Goal: Task Accomplishment & Management: Use online tool/utility

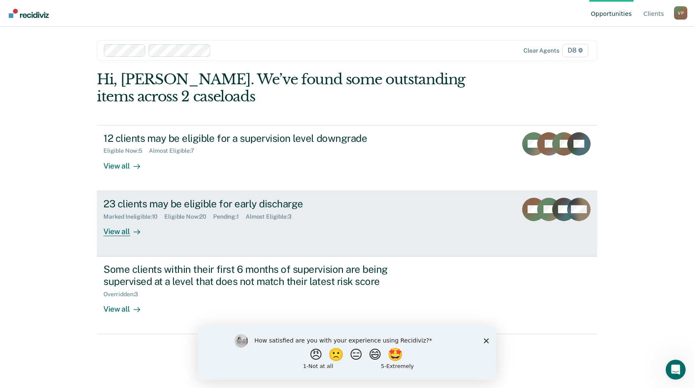
click at [130, 236] on div at bounding box center [135, 231] width 10 height 10
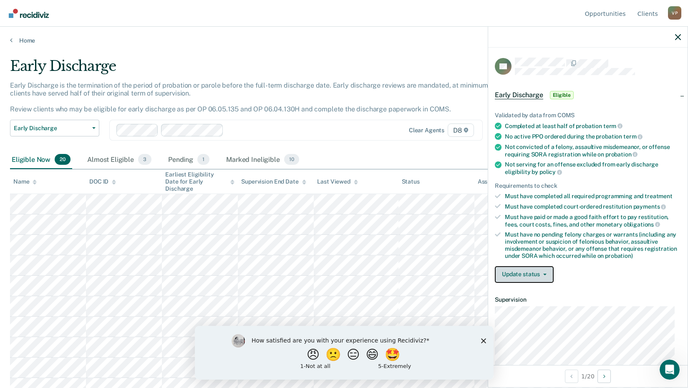
click at [544, 275] on button "Update status" at bounding box center [524, 274] width 59 height 17
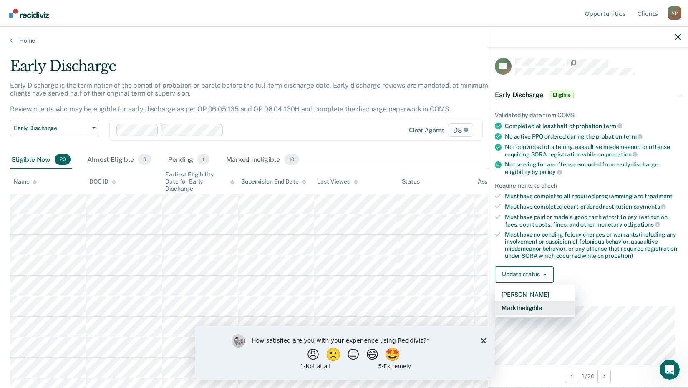
click at [516, 308] on button "Mark Ineligible" at bounding box center [535, 307] width 81 height 13
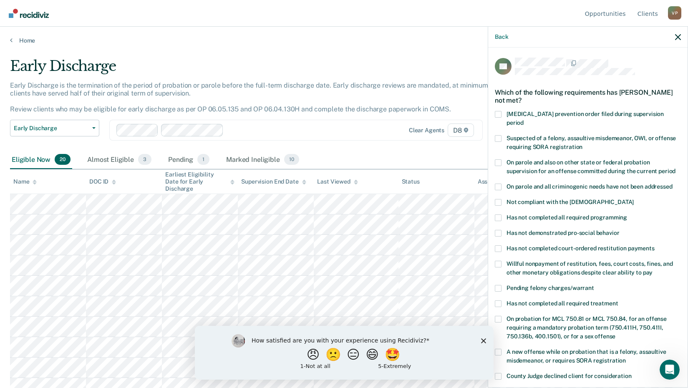
click at [498, 245] on span at bounding box center [498, 248] width 7 height 7
click at [654, 245] on input "Has not completed court-ordered restitution payments" at bounding box center [654, 245] width 0 height 0
click at [493, 239] on div "TN Which of the following requirements has [PERSON_NAME] not met? [MEDICAL_DATA…" at bounding box center [587, 217] width 199 height 338
click at [502, 300] on label "Has not completed all required treatment" at bounding box center [588, 304] width 186 height 9
click at [618, 300] on input "Has not completed all required treatment" at bounding box center [618, 300] width 0 height 0
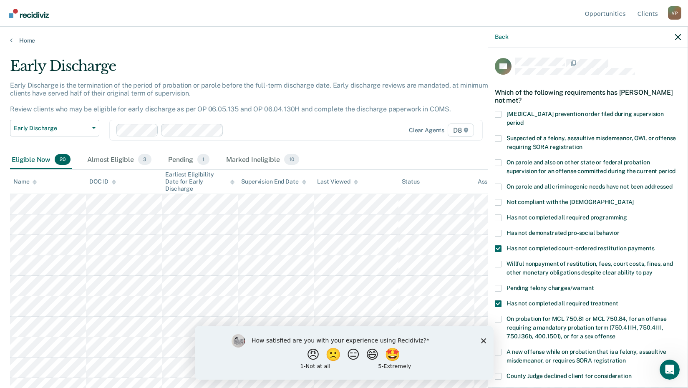
click at [498, 245] on span at bounding box center [498, 248] width 7 height 7
click at [654, 245] on input "Has not completed court-ordered restitution payments" at bounding box center [654, 245] width 0 height 0
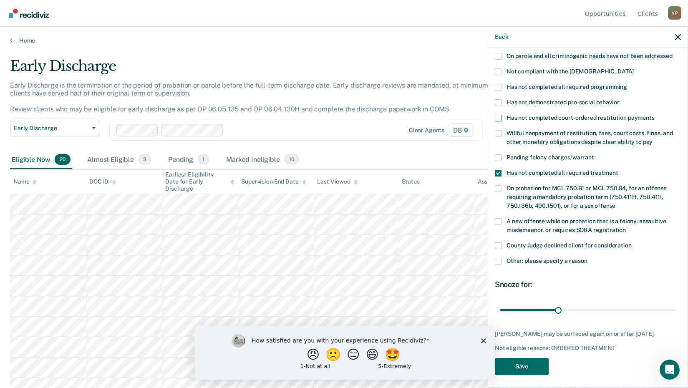
scroll to position [132, 0]
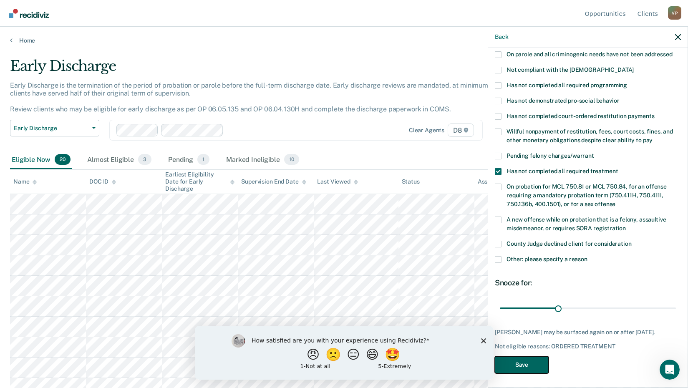
click at [527, 361] on button "Save" at bounding box center [522, 364] width 54 height 17
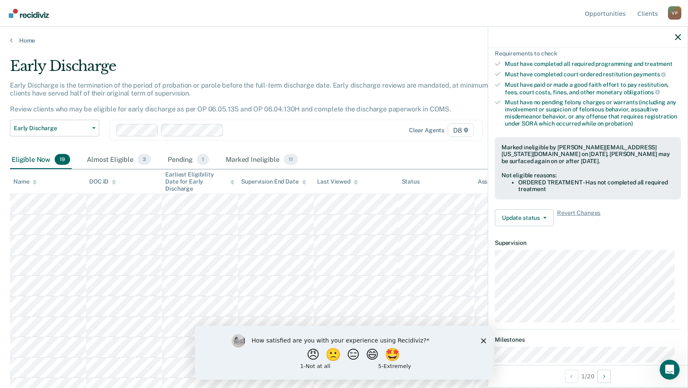
scroll to position [109, 0]
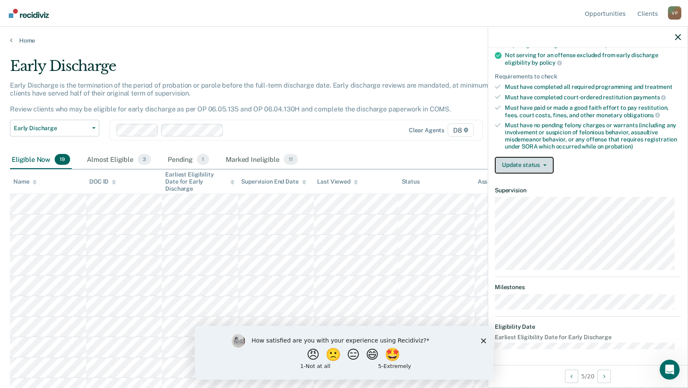
click at [550, 161] on button "Update status" at bounding box center [524, 165] width 59 height 17
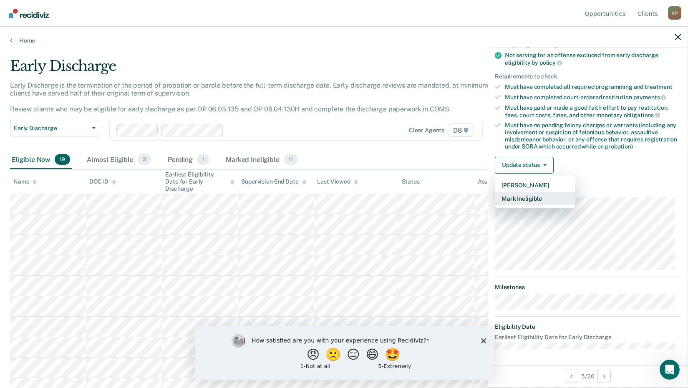
click at [514, 198] on button "Mark Ineligible" at bounding box center [535, 198] width 81 height 13
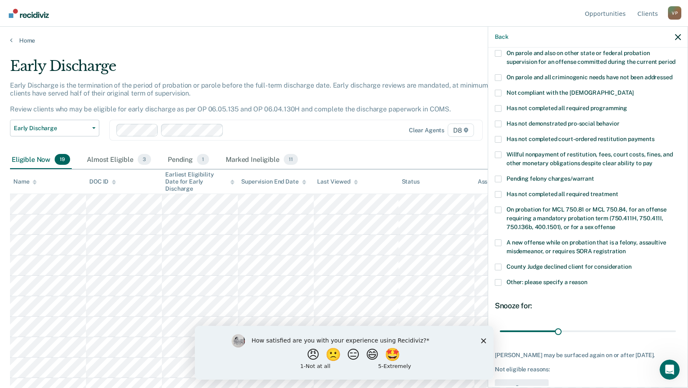
click at [500, 191] on span at bounding box center [498, 194] width 7 height 7
click at [618, 191] on input "Has not completed all required treatment" at bounding box center [618, 191] width 0 height 0
click at [520, 384] on button "Save" at bounding box center [522, 387] width 54 height 17
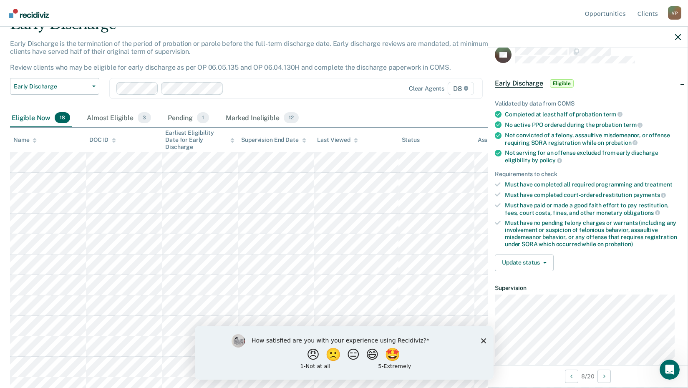
scroll to position [0, 0]
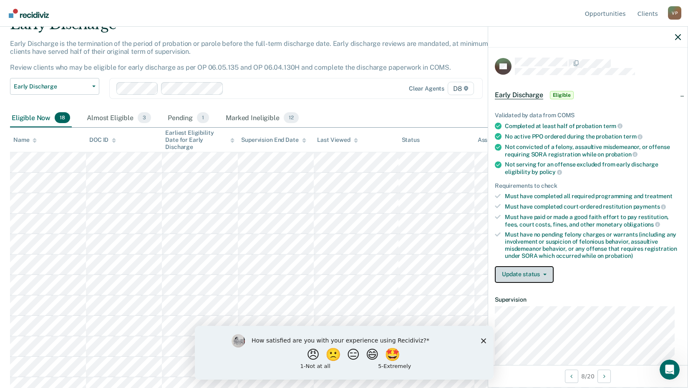
click at [544, 274] on icon "button" at bounding box center [544, 275] width 3 height 2
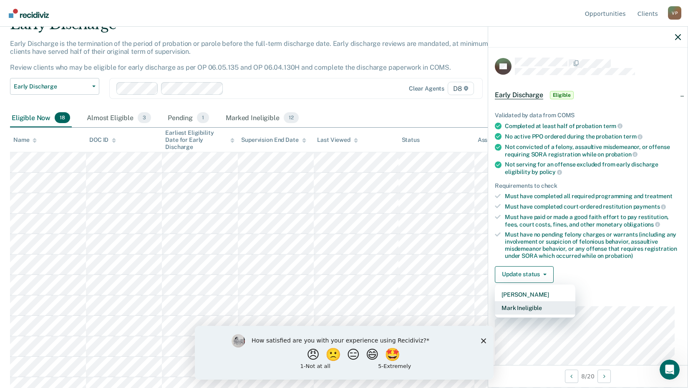
click at [521, 304] on button "Mark Ineligible" at bounding box center [535, 307] width 81 height 13
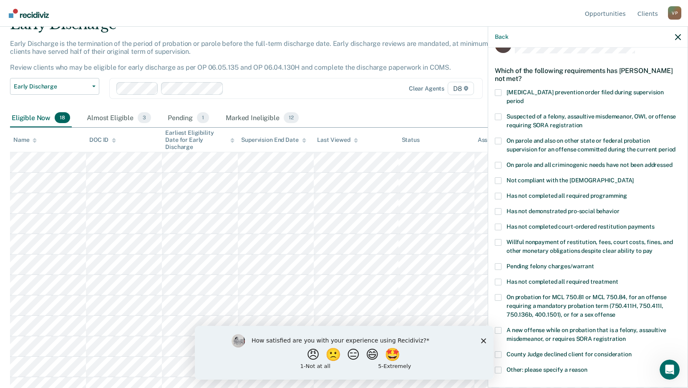
scroll to position [42, 0]
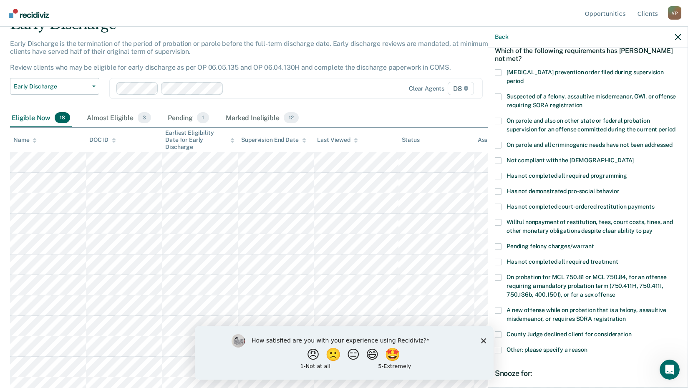
click at [502, 259] on label "Has not completed all required treatment" at bounding box center [588, 263] width 186 height 9
click at [618, 259] on input "Has not completed all required treatment" at bounding box center [618, 259] width 0 height 0
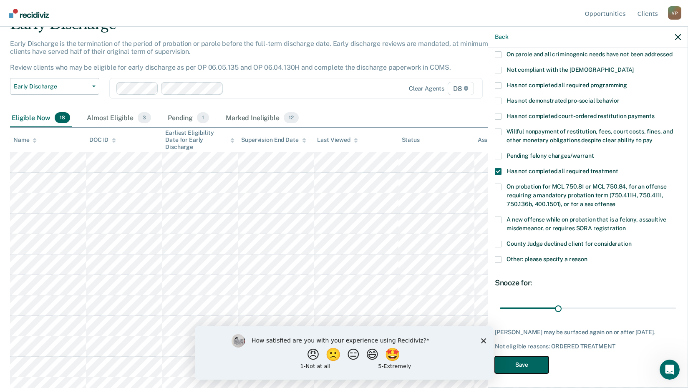
click at [509, 368] on button "Save" at bounding box center [522, 364] width 54 height 17
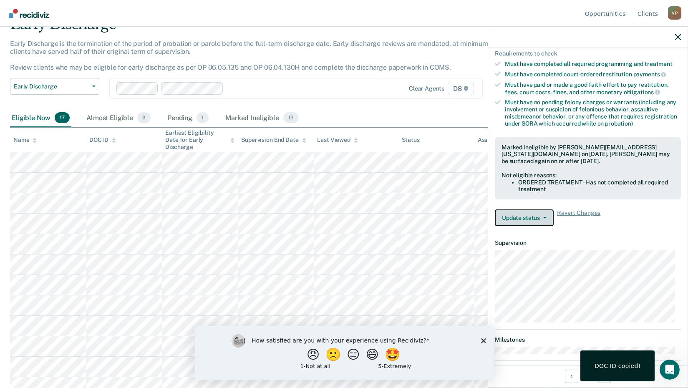
click at [548, 215] on button "Update status" at bounding box center [524, 217] width 59 height 17
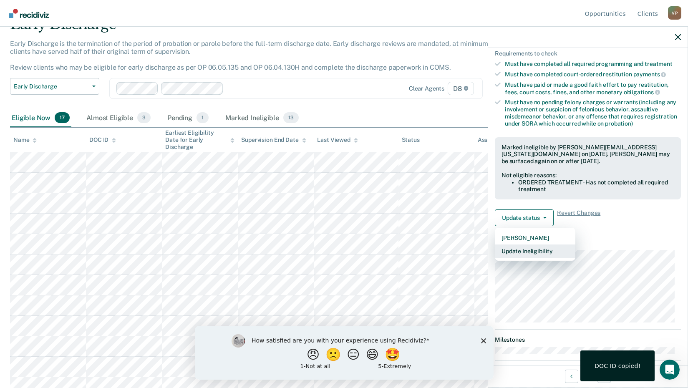
click at [533, 251] on button "Update Ineligibility" at bounding box center [535, 250] width 81 height 13
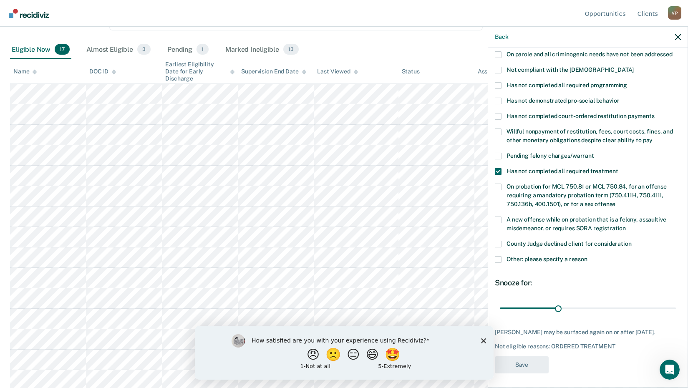
scroll to position [125, 0]
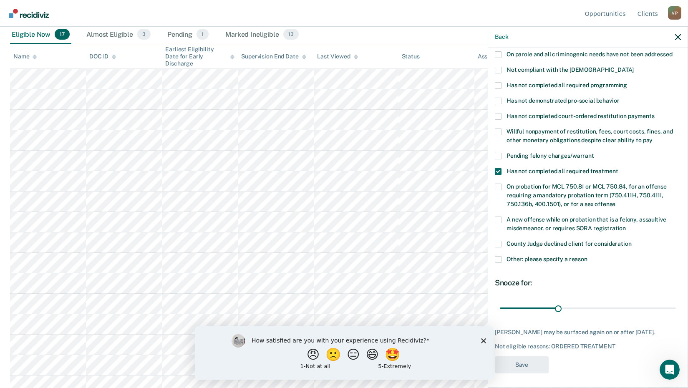
click at [504, 168] on label "Has not completed all required treatment" at bounding box center [588, 172] width 186 height 9
click at [618, 168] on input "Has not completed all required treatment" at bounding box center [618, 168] width 0 height 0
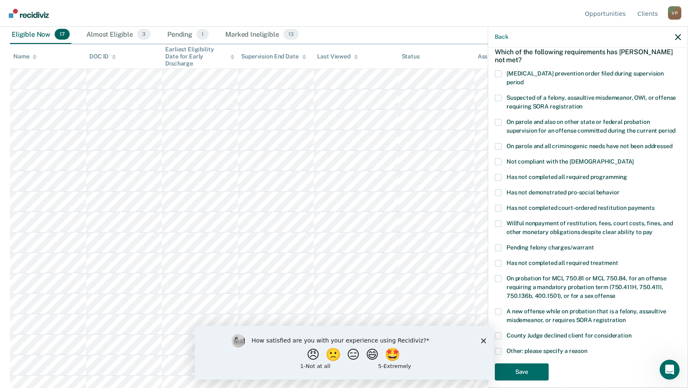
click at [498, 249] on div "Pending felony charges/warrant" at bounding box center [588, 251] width 186 height 15
click at [500, 260] on span at bounding box center [498, 263] width 7 height 7
click at [618, 260] on input "Has not completed all required treatment" at bounding box center [618, 260] width 0 height 0
click at [524, 370] on div "Snooze for:" at bounding box center [588, 374] width 186 height 9
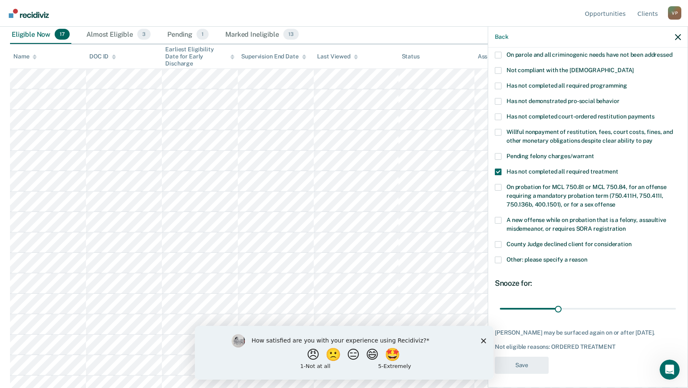
scroll to position [132, 0]
click at [505, 168] on label "Has not completed all required treatment" at bounding box center [588, 172] width 186 height 9
click at [618, 168] on input "Has not completed all required treatment" at bounding box center [618, 168] width 0 height 0
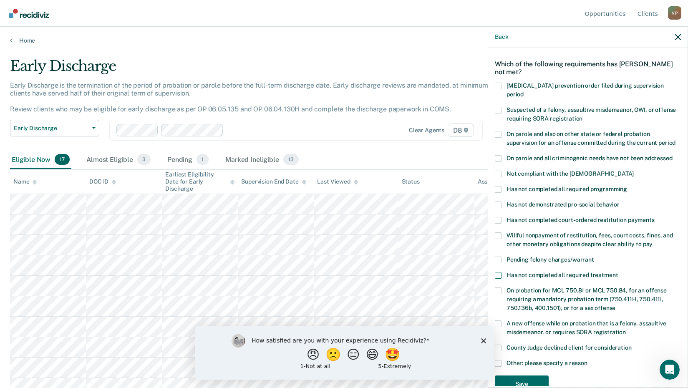
scroll to position [40, 0]
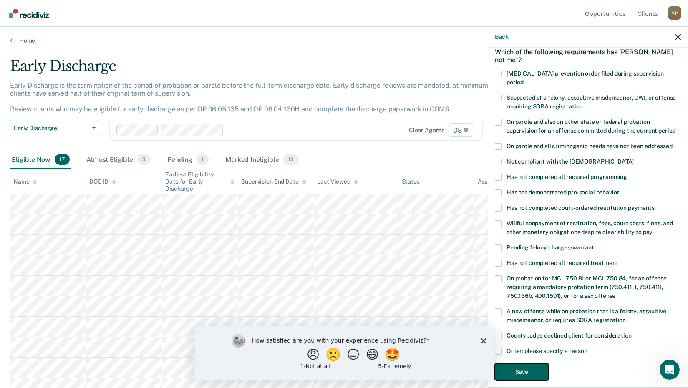
click at [522, 363] on button "Save" at bounding box center [522, 371] width 54 height 17
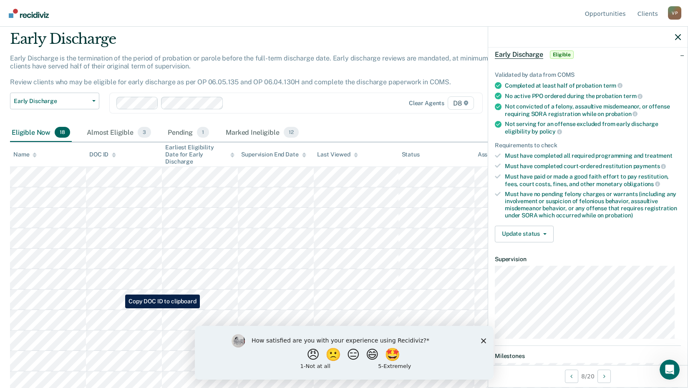
scroll to position [42, 0]
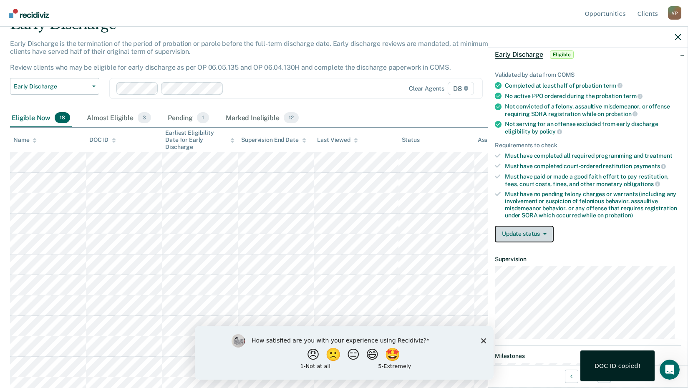
click at [546, 231] on button "Update status" at bounding box center [524, 234] width 59 height 17
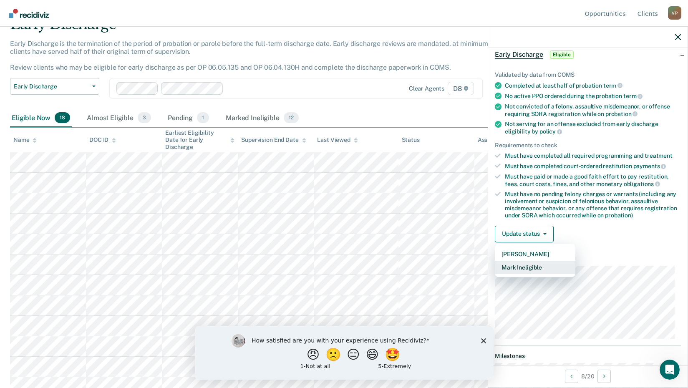
click at [511, 266] on button "Mark Ineligible" at bounding box center [535, 267] width 81 height 13
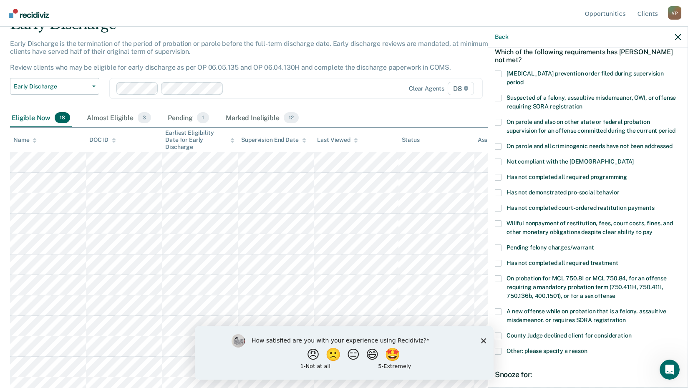
click at [506, 204] on span "Has not completed court-ordered restitution payments" at bounding box center [580, 207] width 148 height 7
click at [654, 205] on input "Has not completed court-ordered restitution payments" at bounding box center [654, 205] width 0 height 0
click at [499, 260] on span at bounding box center [498, 263] width 7 height 7
click at [618, 260] on input "Has not completed all required treatment" at bounding box center [618, 260] width 0 height 0
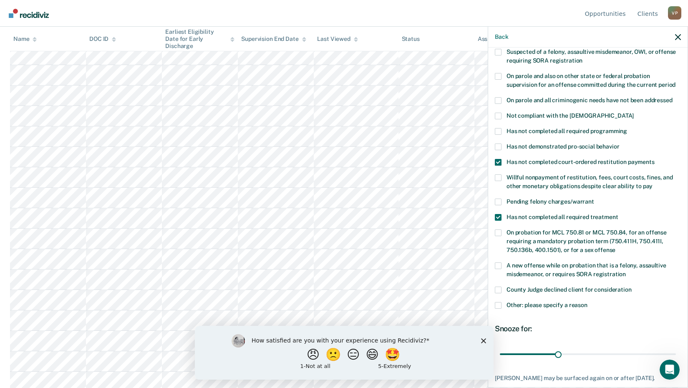
scroll to position [132, 0]
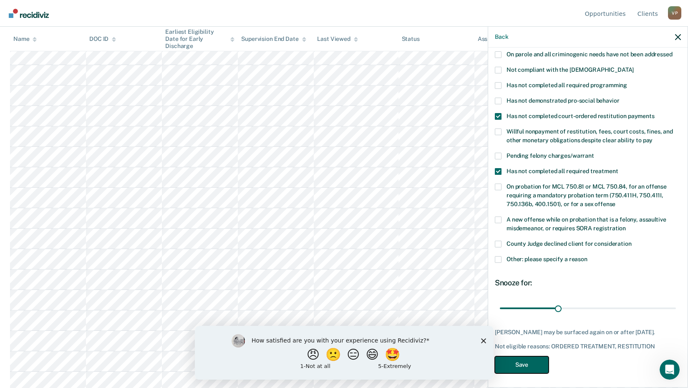
click at [524, 364] on button "Save" at bounding box center [522, 364] width 54 height 17
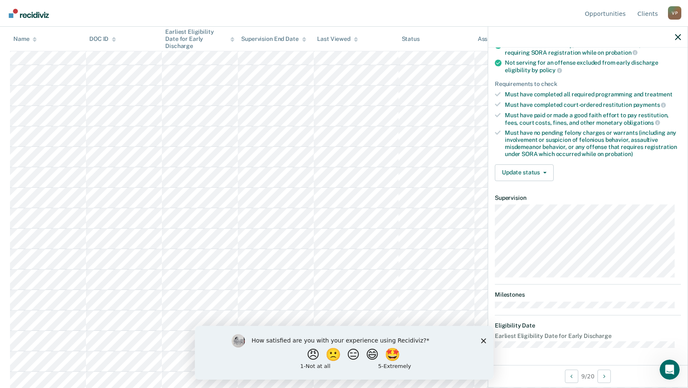
scroll to position [109, 0]
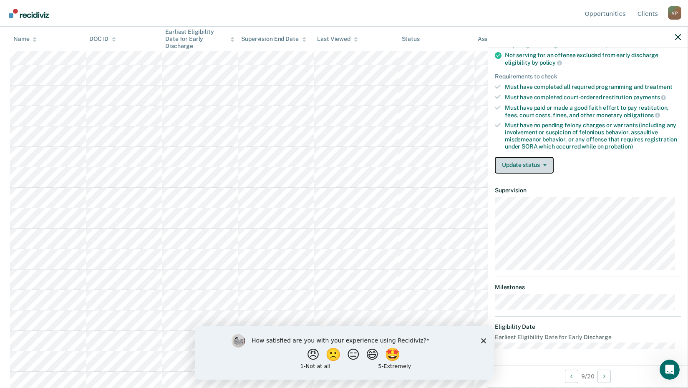
click at [548, 163] on button "Update status" at bounding box center [524, 165] width 59 height 17
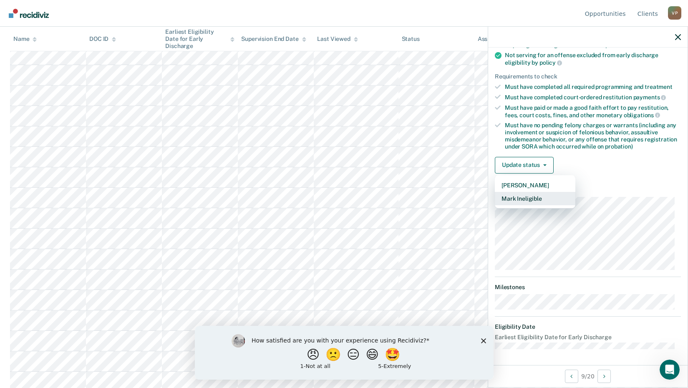
click at [522, 194] on button "Mark Ineligible" at bounding box center [535, 198] width 81 height 13
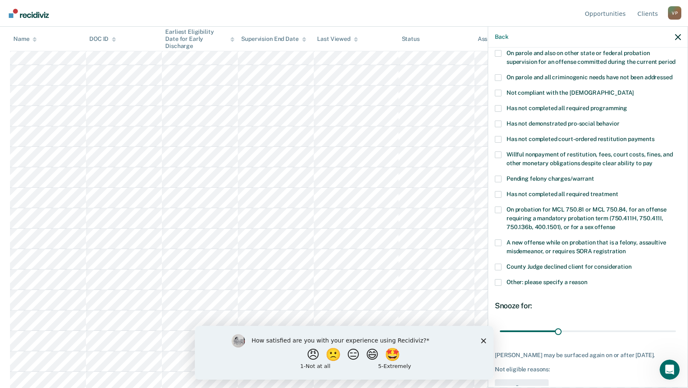
click at [492, 185] on div "AG Which of the following requirements has [PERSON_NAME] not met? [MEDICAL_DATA…" at bounding box center [587, 217] width 199 height 338
click at [504, 191] on label "Has not completed all required treatment" at bounding box center [588, 195] width 186 height 9
click at [618, 191] on input "Has not completed all required treatment" at bounding box center [618, 191] width 0 height 0
click at [516, 380] on button "Save" at bounding box center [522, 387] width 54 height 17
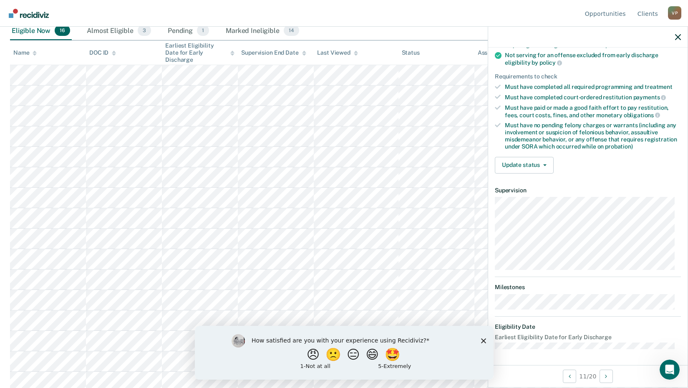
scroll to position [101, 0]
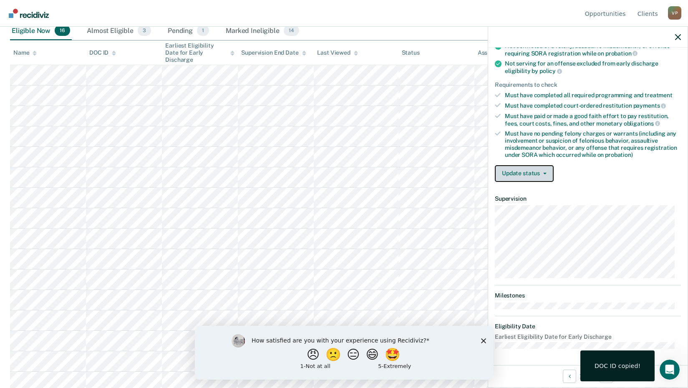
click at [541, 170] on button "Update status" at bounding box center [524, 173] width 59 height 17
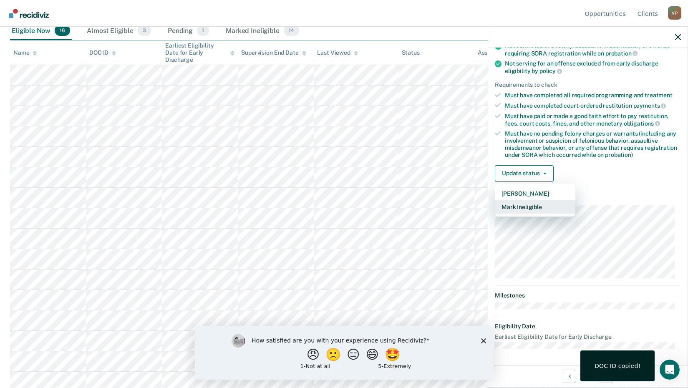
click at [513, 201] on button "Mark Ineligible" at bounding box center [535, 206] width 81 height 13
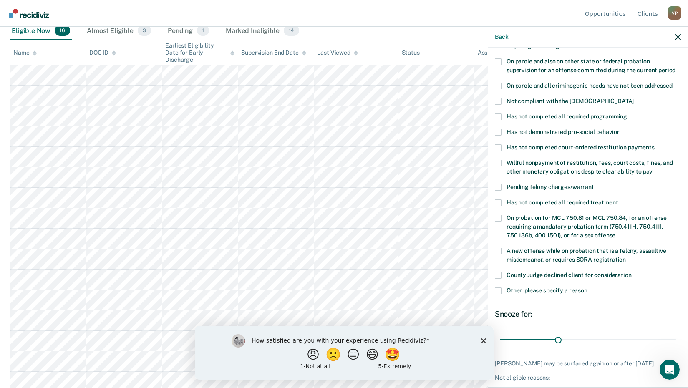
click at [504, 199] on div "Has not completed all required treatment" at bounding box center [588, 206] width 186 height 15
click at [497, 199] on span at bounding box center [498, 202] width 7 height 7
click at [618, 199] on input "Has not completed all required treatment" at bounding box center [618, 199] width 0 height 0
click at [491, 140] on div "AM Which of the following requirements has [PERSON_NAME] not met? [MEDICAL_DATA…" at bounding box center [587, 217] width 199 height 338
click at [498, 144] on span at bounding box center [498, 147] width 7 height 7
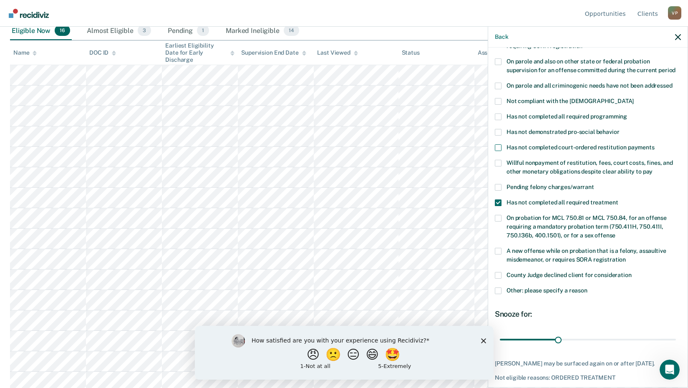
click at [654, 144] on input "Has not completed court-ordered restitution payments" at bounding box center [654, 144] width 0 height 0
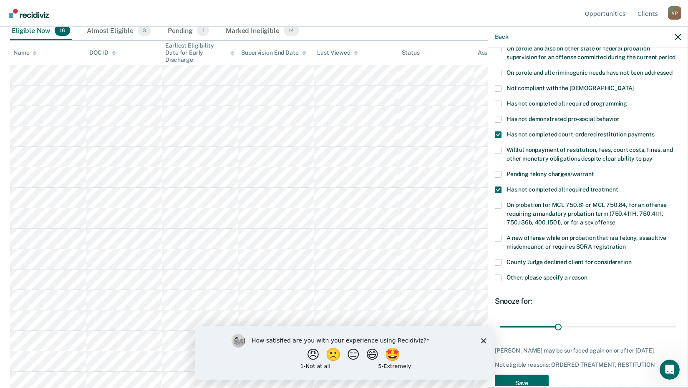
scroll to position [125, 0]
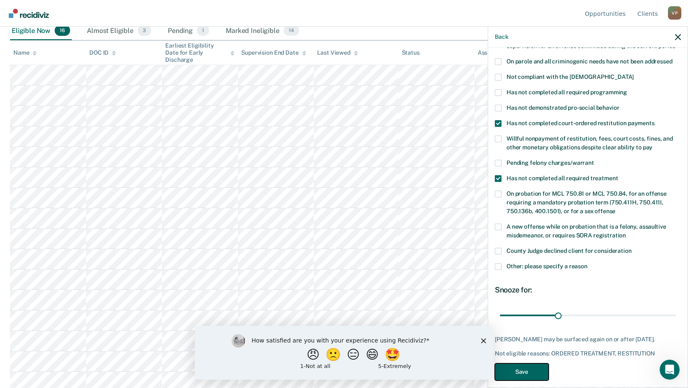
click at [522, 364] on button "Save" at bounding box center [522, 371] width 54 height 17
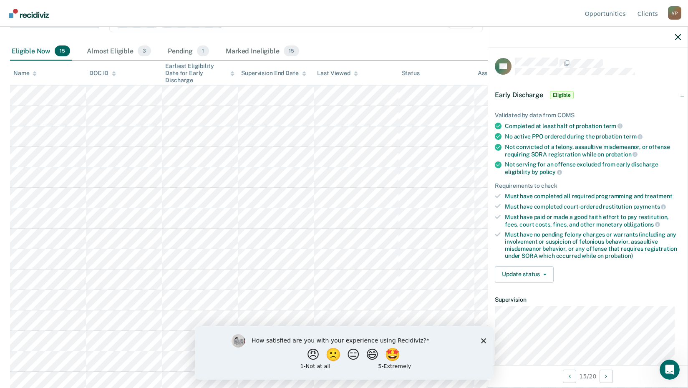
scroll to position [42, 0]
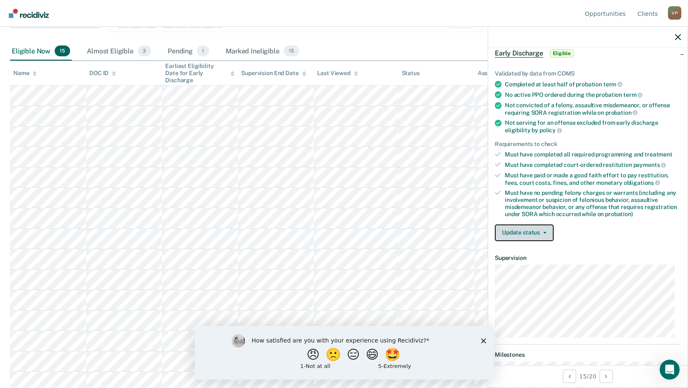
click at [548, 230] on button "Update status" at bounding box center [524, 232] width 59 height 17
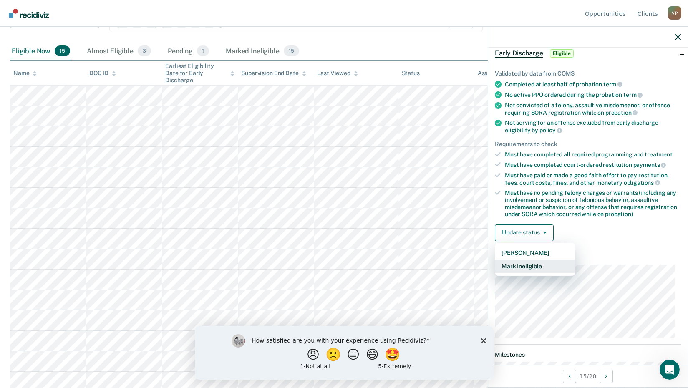
click at [526, 266] on button "Mark Ineligible" at bounding box center [535, 265] width 81 height 13
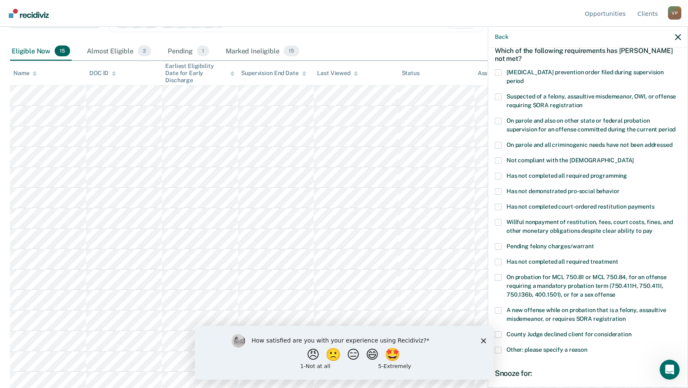
click at [493, 247] on div "DF Which of the following requirements has [PERSON_NAME] not met? [MEDICAL_DATA…" at bounding box center [587, 217] width 199 height 338
click at [498, 259] on span at bounding box center [498, 262] width 7 height 7
click at [618, 259] on input "Has not completed all required treatment" at bounding box center [618, 259] width 0 height 0
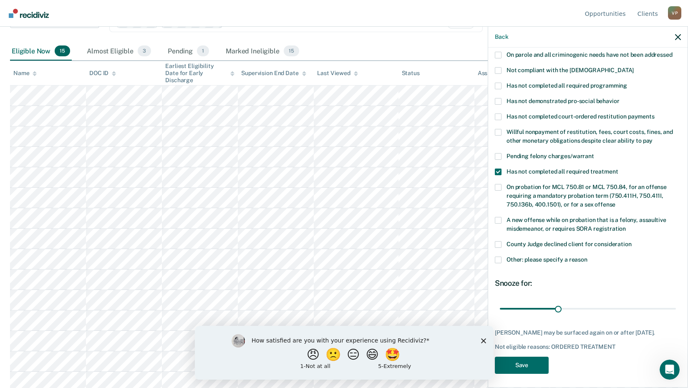
scroll to position [132, 0]
click at [526, 349] on div "DF Which of the following requirements has [PERSON_NAME] not met? [MEDICAL_DATA…" at bounding box center [588, 151] width 186 height 453
click at [525, 359] on button "Save" at bounding box center [522, 364] width 54 height 17
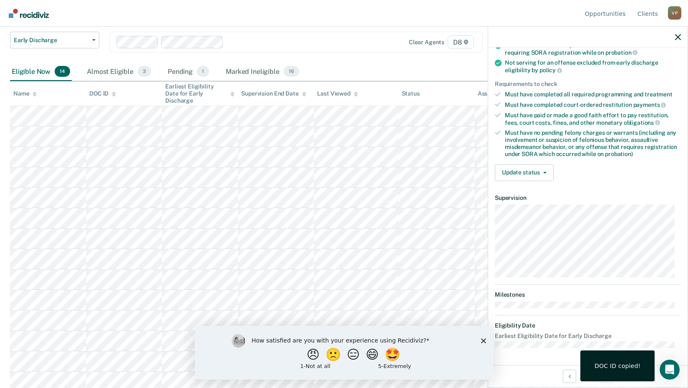
scroll to position [101, 0]
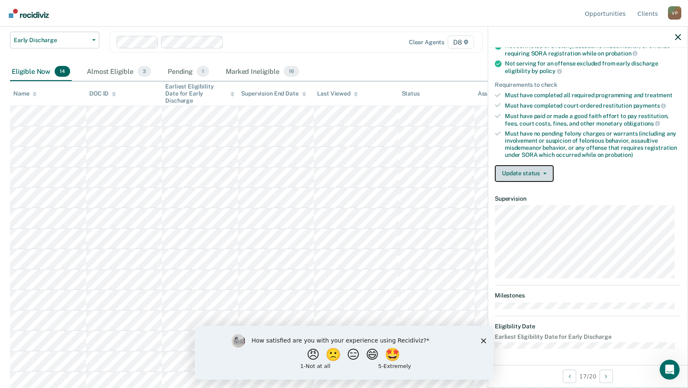
click at [549, 171] on button "Update status" at bounding box center [524, 173] width 59 height 17
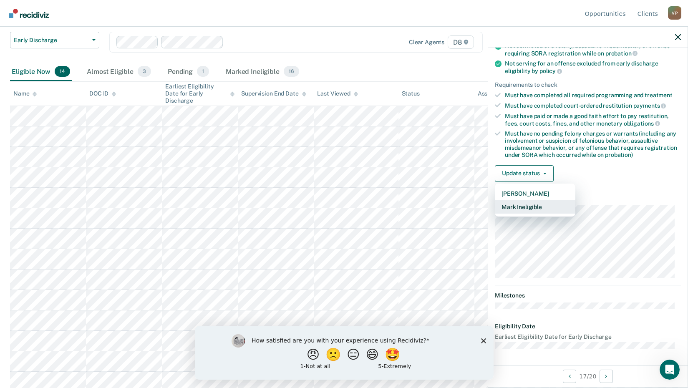
click at [532, 204] on button "Mark Ineligible" at bounding box center [535, 206] width 81 height 13
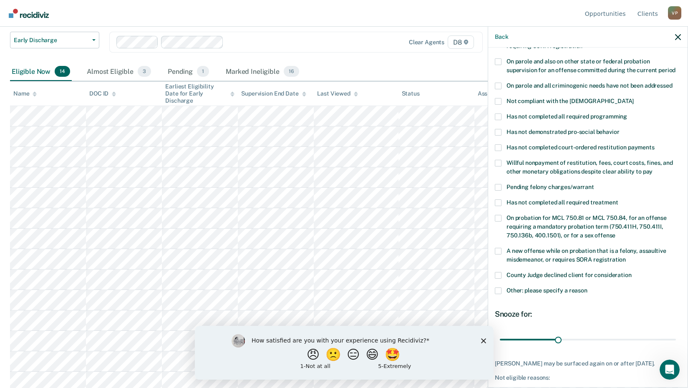
click at [490, 189] on div "MH Which of the following requirements has [PERSON_NAME] not met? [MEDICAL_DATA…" at bounding box center [587, 217] width 199 height 338
click at [500, 199] on span at bounding box center [498, 202] width 7 height 7
click at [618, 199] on input "Has not completed all required treatment" at bounding box center [618, 199] width 0 height 0
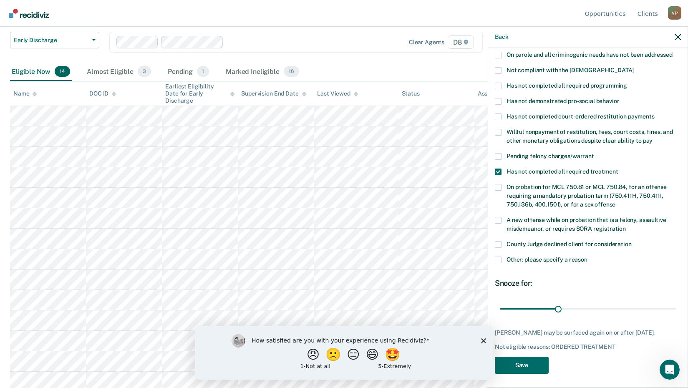
scroll to position [132, 0]
click at [518, 357] on button "Save" at bounding box center [522, 364] width 54 height 17
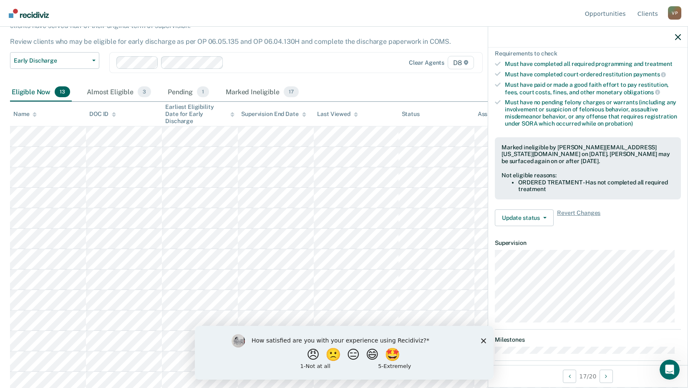
scroll to position [109, 0]
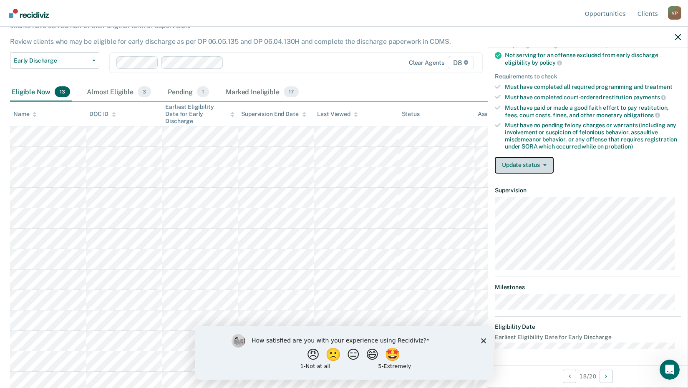
click at [549, 163] on button "Update status" at bounding box center [524, 165] width 59 height 17
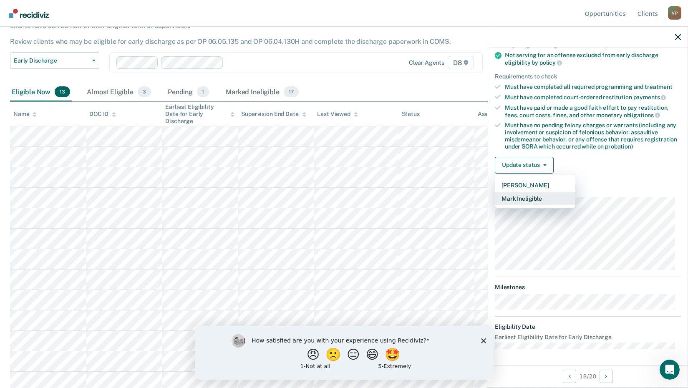
click at [513, 202] on button "Mark Ineligible" at bounding box center [535, 198] width 81 height 13
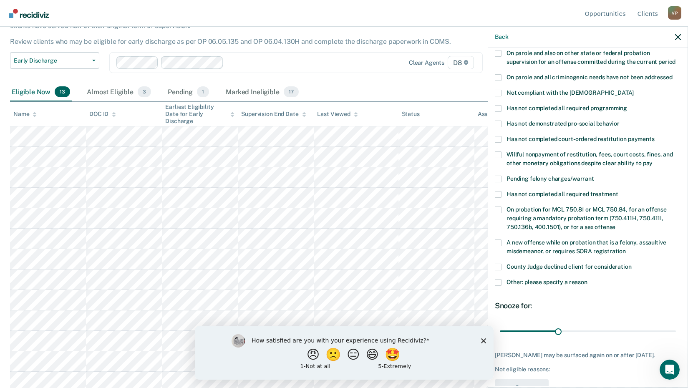
click at [498, 191] on span at bounding box center [498, 194] width 7 height 7
click at [618, 191] on input "Has not completed all required treatment" at bounding box center [618, 191] width 0 height 0
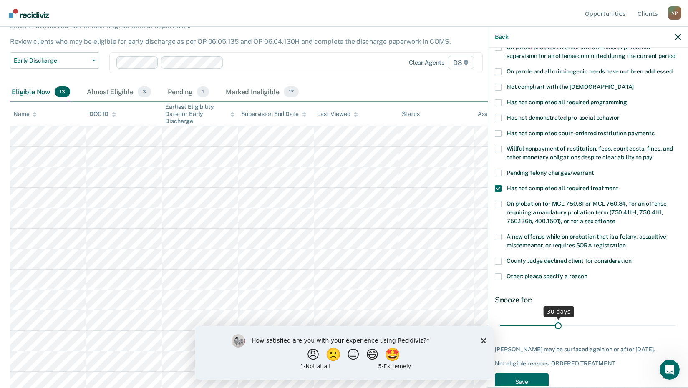
scroll to position [125, 0]
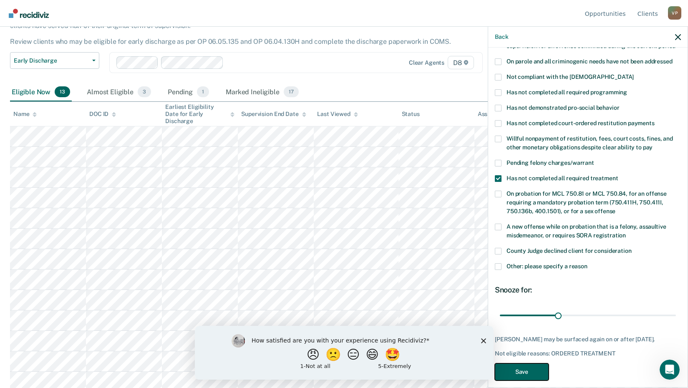
click at [524, 363] on button "Save" at bounding box center [522, 371] width 54 height 17
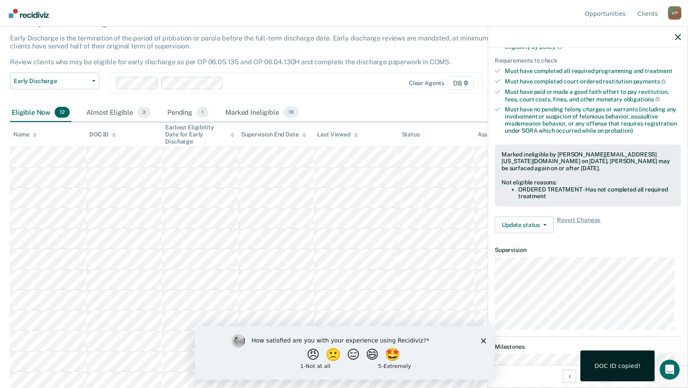
scroll to position [101, 0]
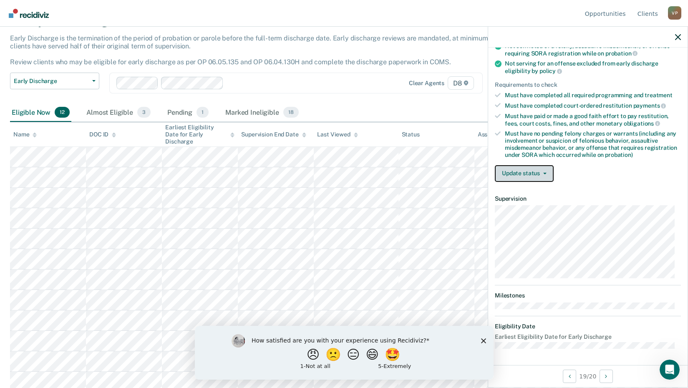
click at [541, 169] on button "Update status" at bounding box center [524, 173] width 59 height 17
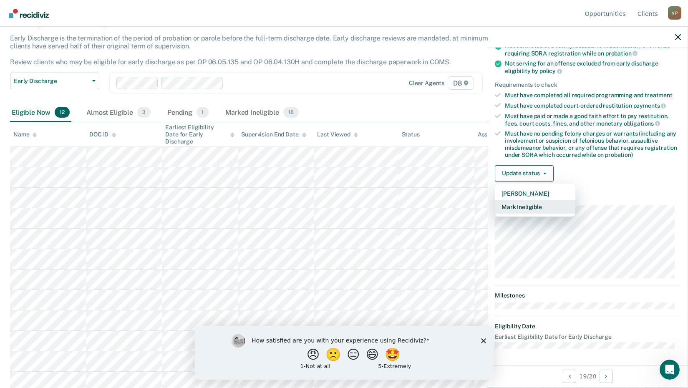
click at [516, 209] on button "Mark Ineligible" at bounding box center [535, 206] width 81 height 13
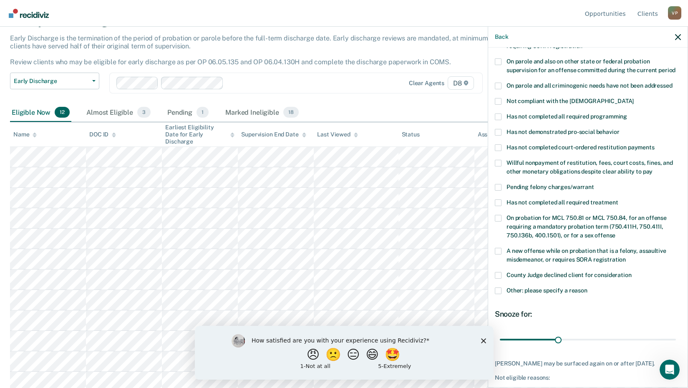
click at [492, 195] on div "DS Which of the following requirements has [PERSON_NAME] not met? [MEDICAL_DATA…" at bounding box center [587, 217] width 199 height 338
click at [507, 199] on label "Has not completed all required treatment" at bounding box center [588, 203] width 186 height 9
click at [618, 199] on input "Has not completed all required treatment" at bounding box center [618, 199] width 0 height 0
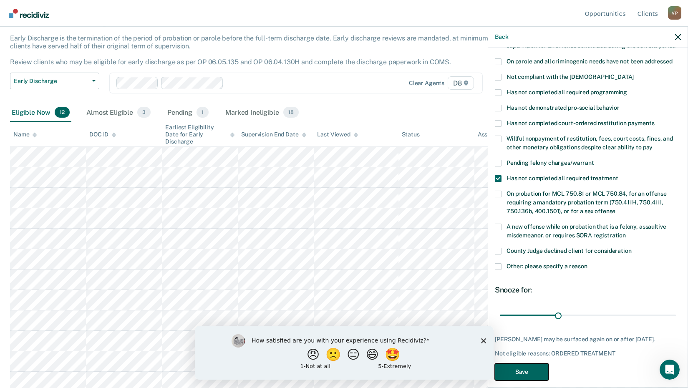
click at [521, 364] on button "Save" at bounding box center [522, 371] width 54 height 17
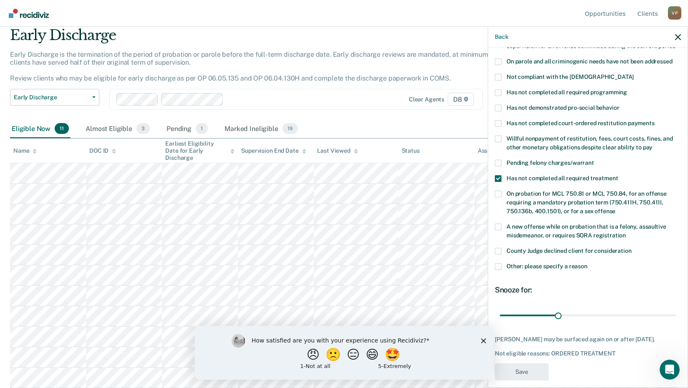
scroll to position [27, 0]
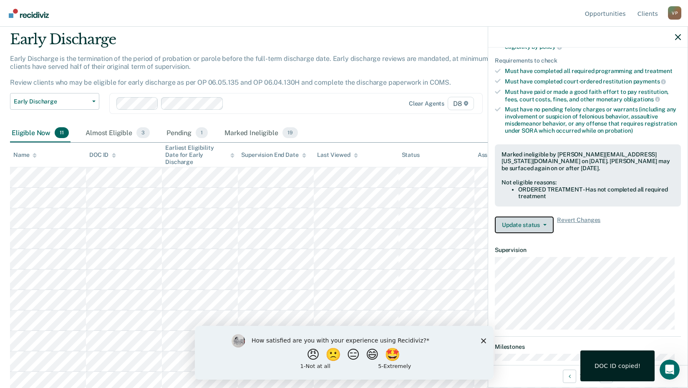
click at [541, 224] on span "button" at bounding box center [543, 225] width 7 height 2
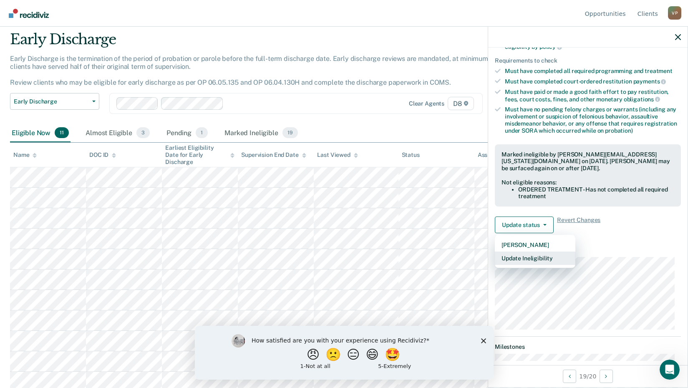
click at [521, 257] on button "Update Ineligibility" at bounding box center [535, 258] width 81 height 13
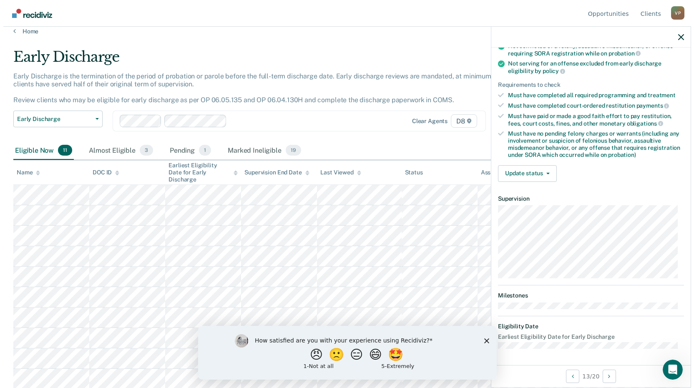
scroll to position [0, 0]
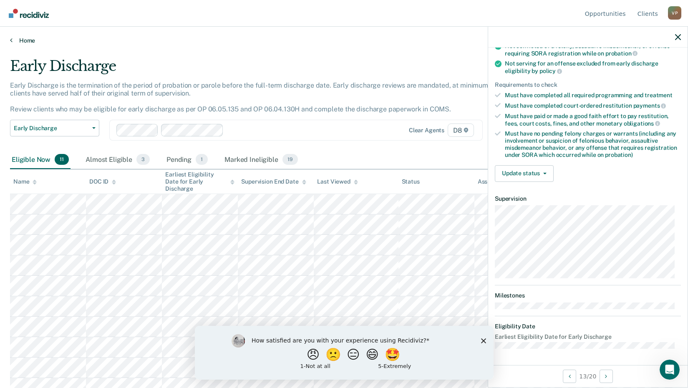
click at [35, 38] on link "Home" at bounding box center [344, 41] width 668 height 8
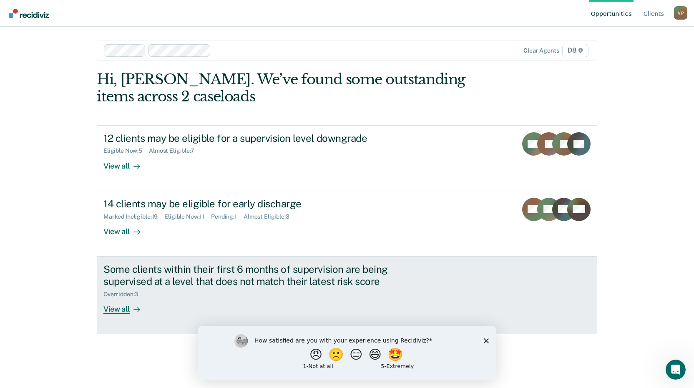
click at [127, 313] on div "View all" at bounding box center [126, 305] width 47 height 16
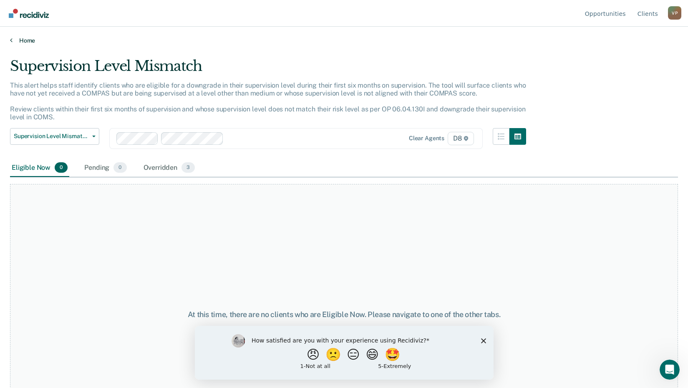
click at [29, 40] on link "Home" at bounding box center [344, 41] width 668 height 8
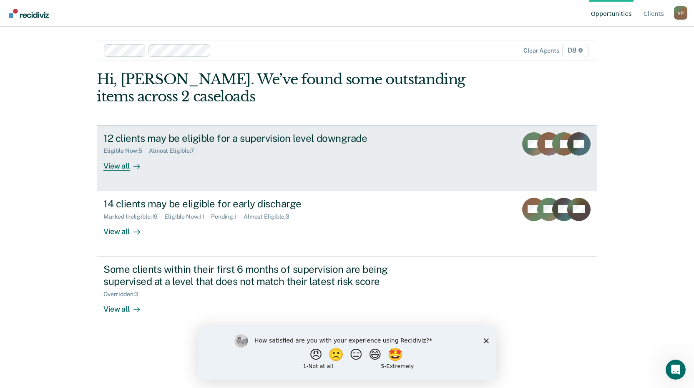
click at [122, 166] on div "View all" at bounding box center [126, 162] width 47 height 16
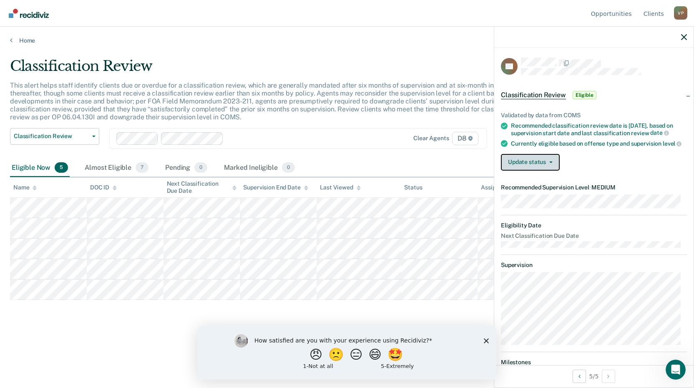
click at [551, 171] on button "Update status" at bounding box center [530, 162] width 59 height 17
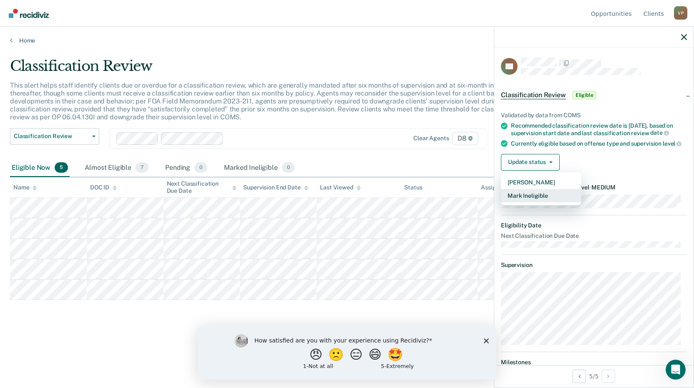
click at [521, 202] on button "Mark Ineligible" at bounding box center [541, 195] width 81 height 13
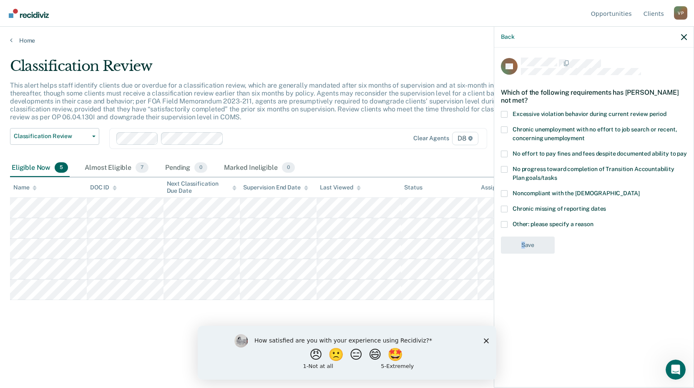
click at [524, 277] on div "AB Which of the following requirements has [PERSON_NAME] not met? Excessive vio…" at bounding box center [593, 217] width 199 height 338
drag, startPoint x: 524, startPoint y: 277, endPoint x: 504, endPoint y: 201, distance: 78.5
click at [504, 201] on div "Noncompliant with the [DEMOGRAPHIC_DATA]" at bounding box center [594, 197] width 186 height 15
click at [510, 195] on label "Noncompliant with the [DEMOGRAPHIC_DATA]" at bounding box center [594, 194] width 186 height 9
click at [639, 190] on input "Noncompliant with the [DEMOGRAPHIC_DATA]" at bounding box center [639, 190] width 0 height 0
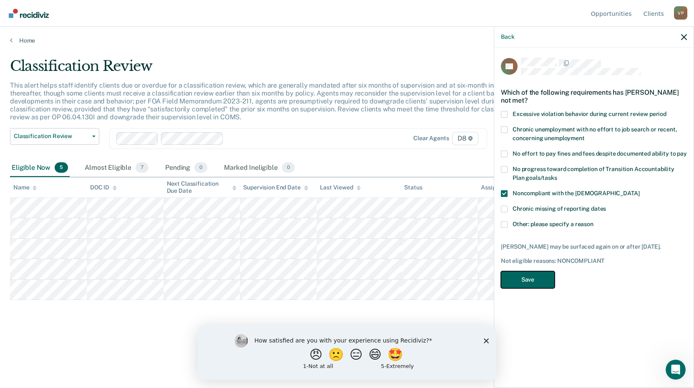
click at [533, 278] on button "Save" at bounding box center [528, 279] width 54 height 17
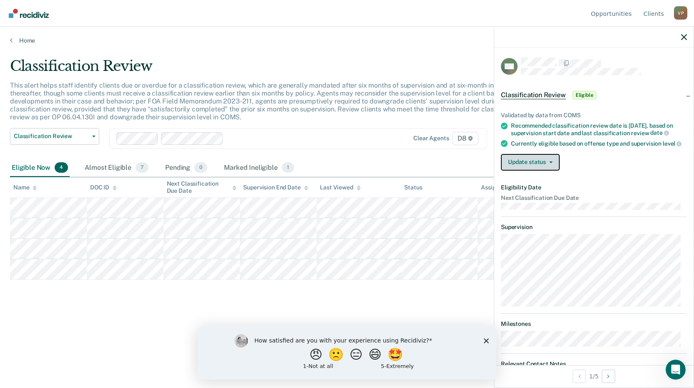
click at [546, 165] on button "Update status" at bounding box center [530, 162] width 59 height 17
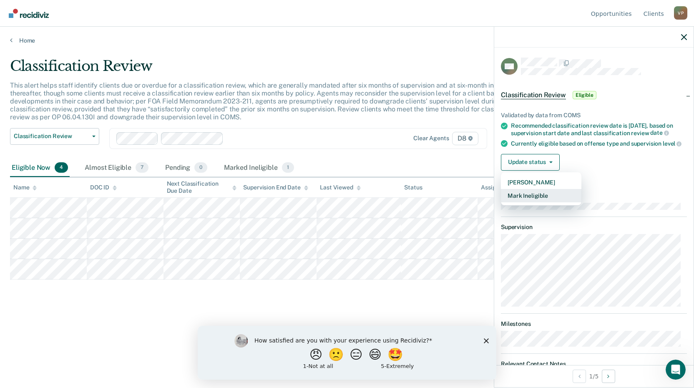
click at [526, 202] on button "Mark Ineligible" at bounding box center [541, 195] width 81 height 13
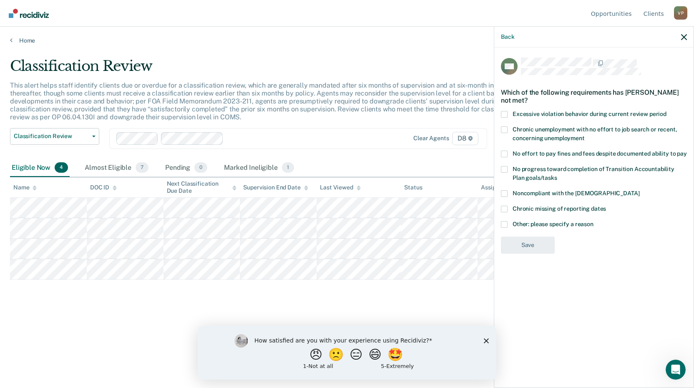
click at [512, 225] on label "Other: please specify a reason" at bounding box center [594, 225] width 186 height 9
click at [594, 221] on input "Other: please specify a reason" at bounding box center [594, 221] width 0 height 0
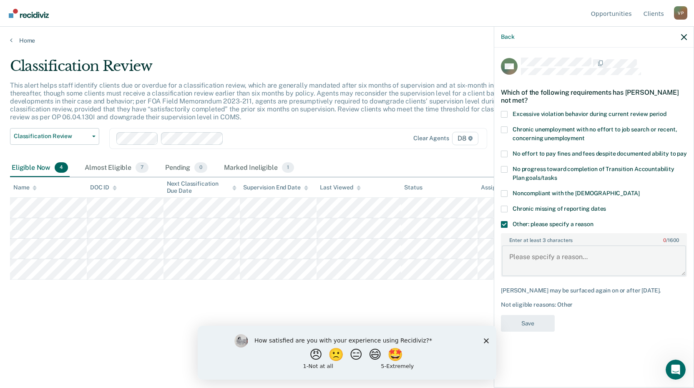
drag, startPoint x: 524, startPoint y: 261, endPoint x: 525, endPoint y: 256, distance: 5.0
click at [525, 261] on textarea "Enter at least 3 characters 0 / 1600" at bounding box center [594, 260] width 184 height 31
type textarea "In treatment-"
click at [536, 317] on button "Save" at bounding box center [528, 323] width 54 height 17
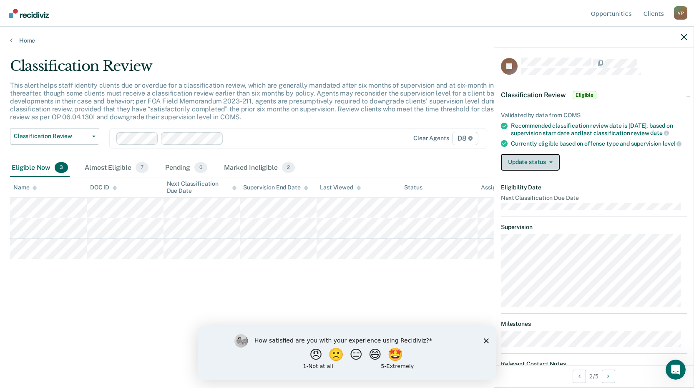
click at [548, 170] on button "Update status" at bounding box center [530, 162] width 59 height 17
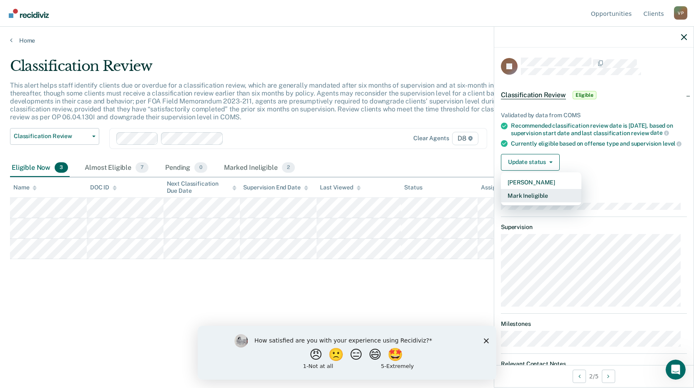
click at [516, 202] on button "Mark Ineligible" at bounding box center [541, 195] width 81 height 13
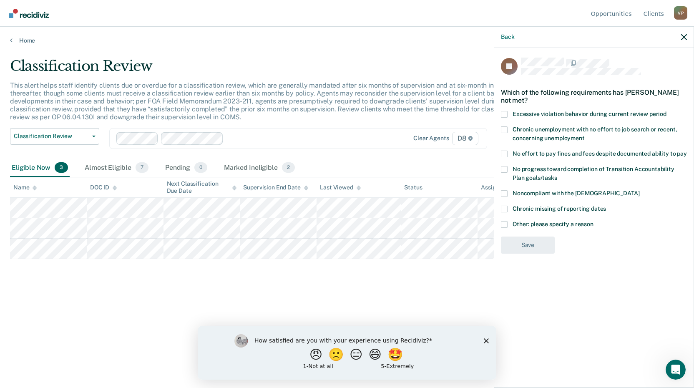
click at [503, 192] on span at bounding box center [504, 193] width 7 height 7
click at [639, 190] on input "Noncompliant with the [DEMOGRAPHIC_DATA]" at bounding box center [639, 190] width 0 height 0
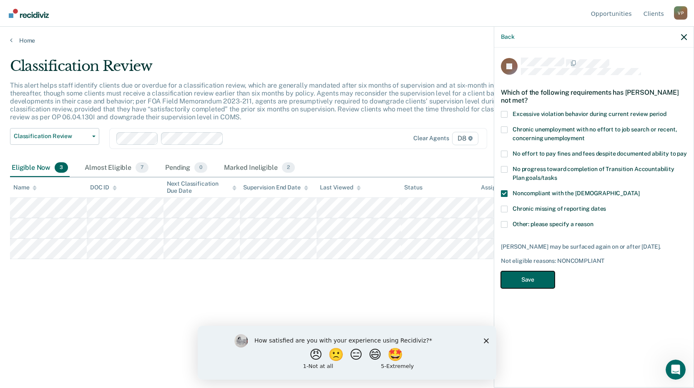
click at [532, 281] on button "Save" at bounding box center [528, 279] width 54 height 17
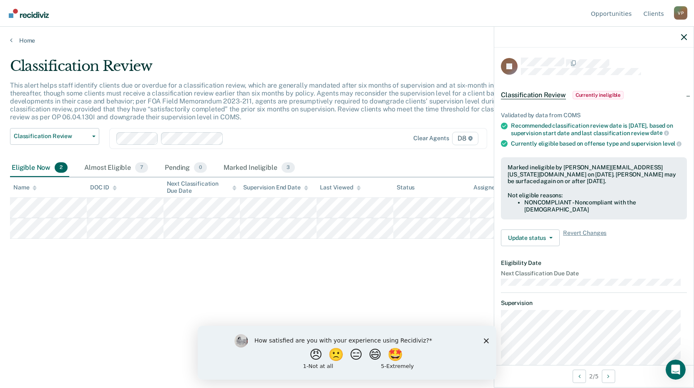
click at [677, 11] on div "V P" at bounding box center [680, 12] width 13 height 13
click at [631, 69] on button "Log Out" at bounding box center [647, 65] width 81 height 13
